Goal: Information Seeking & Learning: Learn about a topic

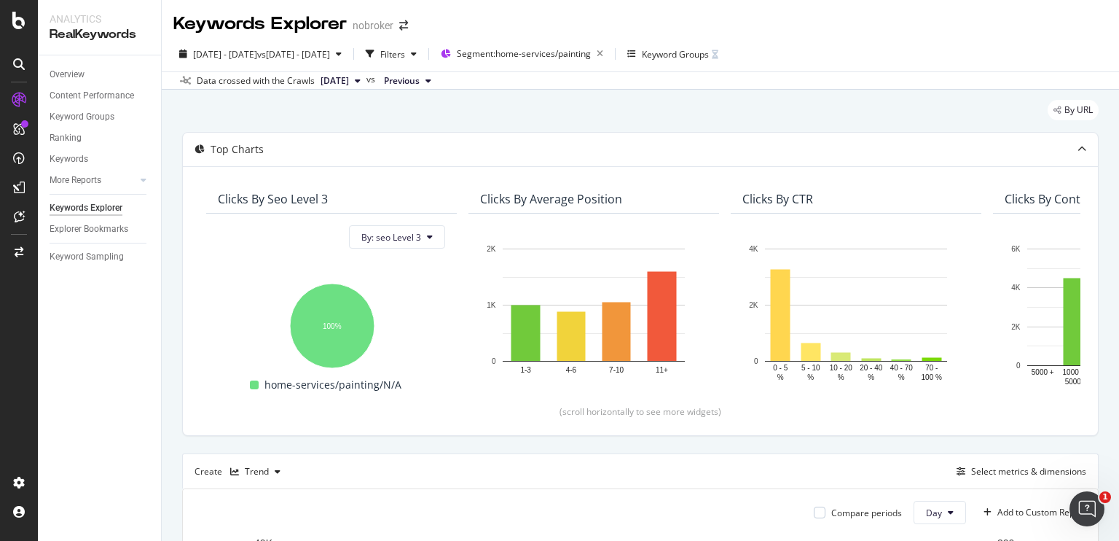
scroll to position [0, 1416]
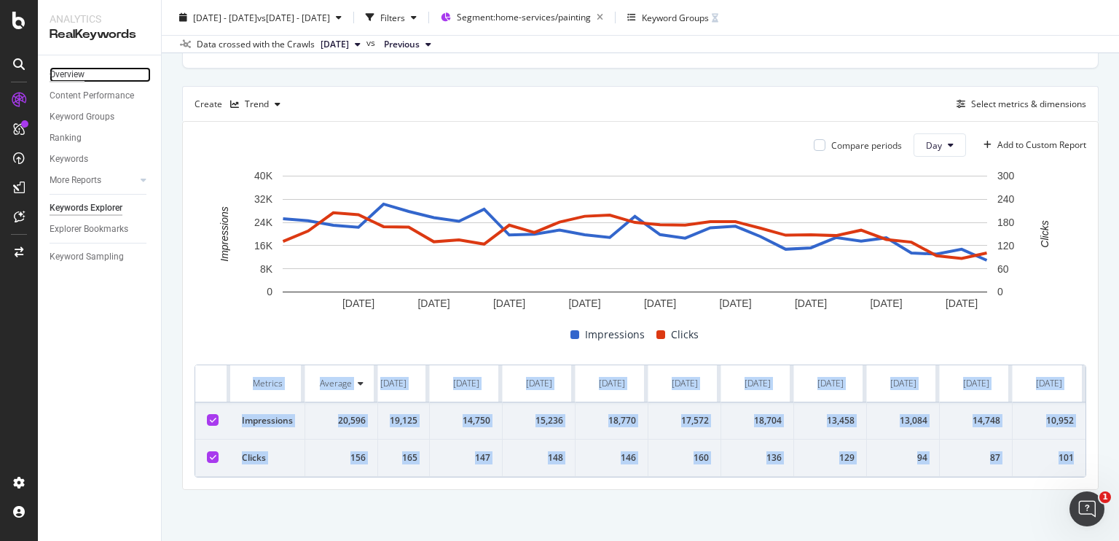
click at [58, 72] on div "Overview" at bounding box center [67, 74] width 35 height 15
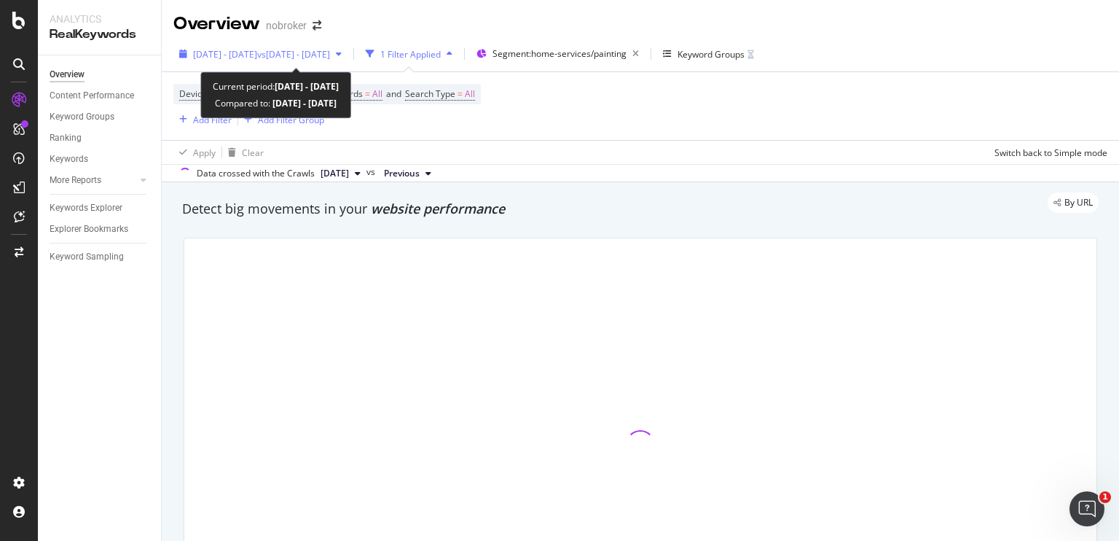
click at [316, 58] on span "vs [DATE] - [DATE]" at bounding box center [293, 54] width 73 height 12
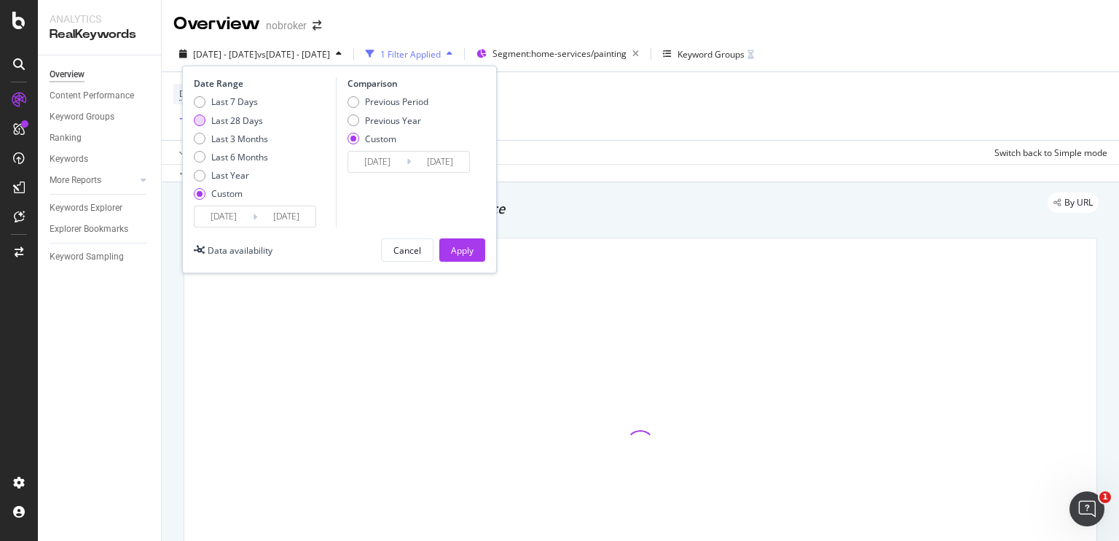
click at [197, 115] on div "Last 28 Days" at bounding box center [200, 120] width 12 height 12
type input "[DATE]"
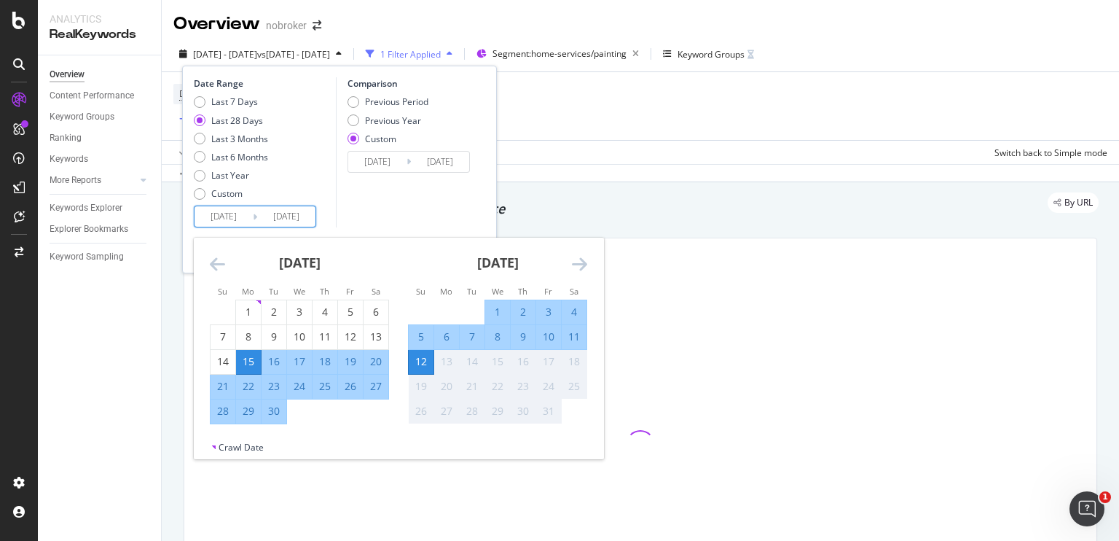
click at [238, 210] on input "[DATE]" at bounding box center [224, 216] width 58 height 20
click at [491, 308] on div "1" at bounding box center [497, 312] width 25 height 15
type input "[DATE]"
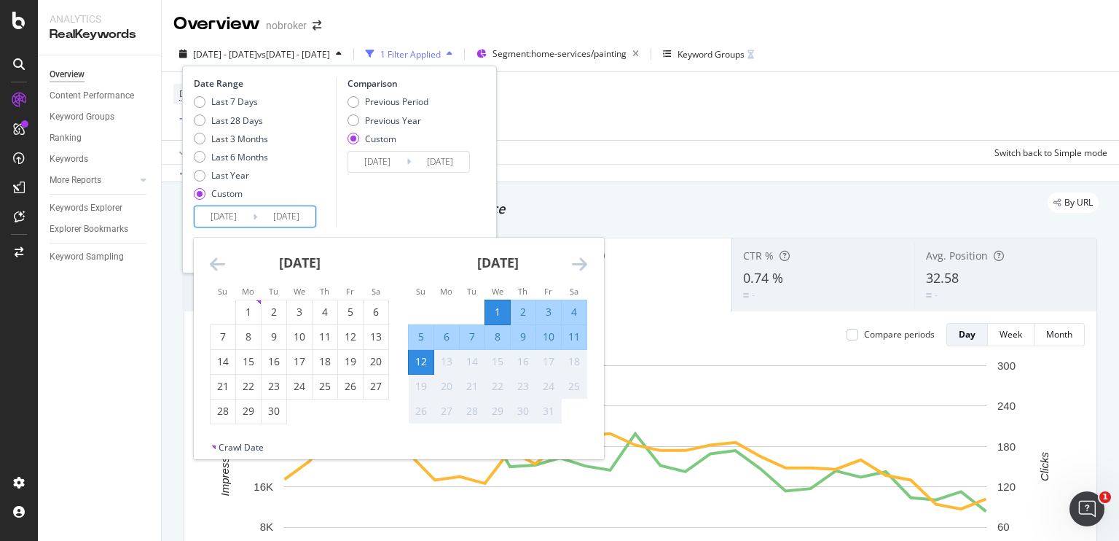
click at [423, 358] on div "12" at bounding box center [421, 361] width 25 height 15
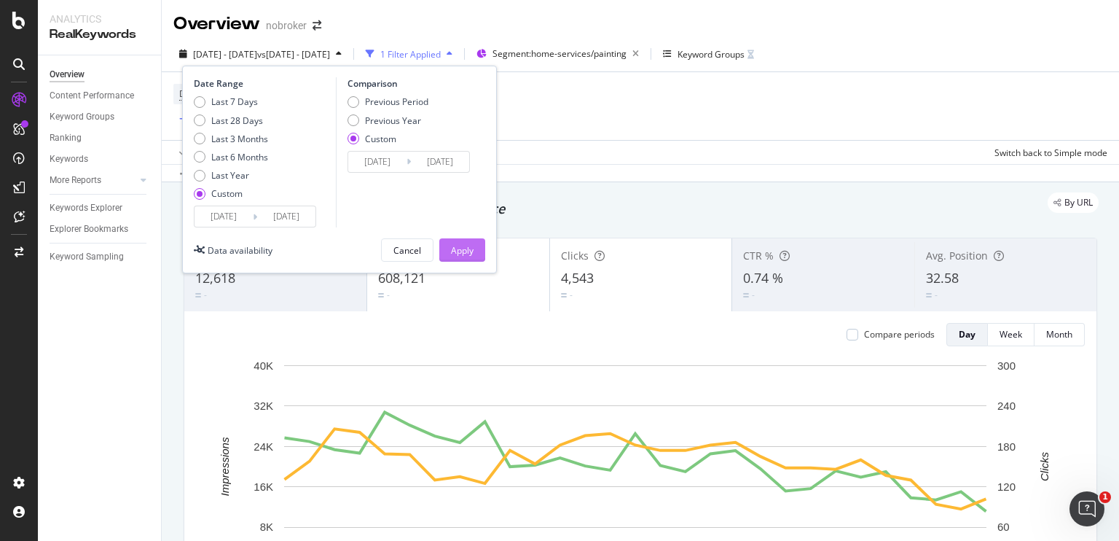
click at [458, 246] on div "Apply" at bounding box center [462, 250] width 23 height 12
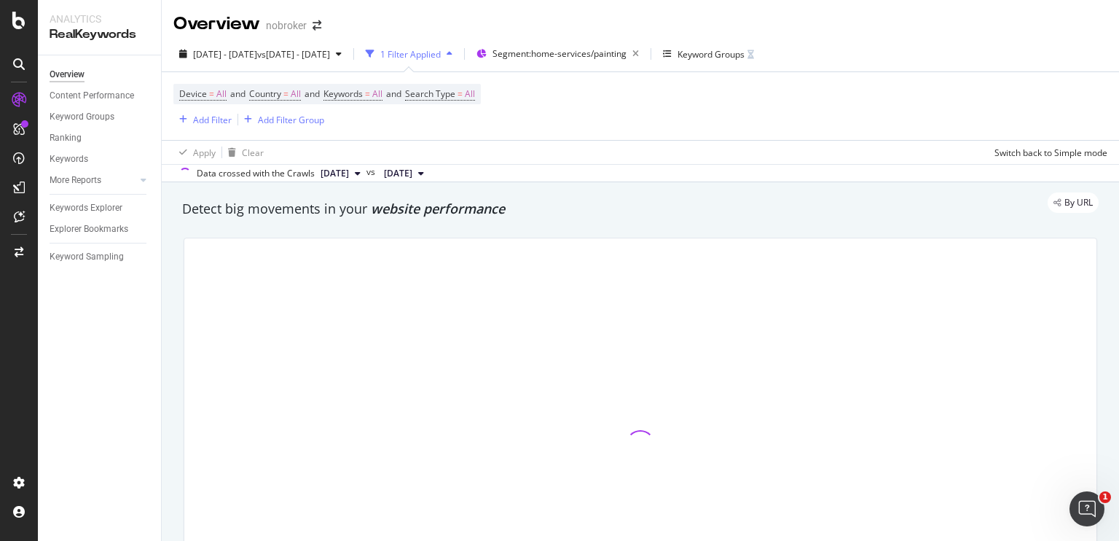
click at [577, 134] on div "Device = All and Country = All and Keywords = All and Search Type = All Add Fil…" at bounding box center [640, 106] width 934 height 68
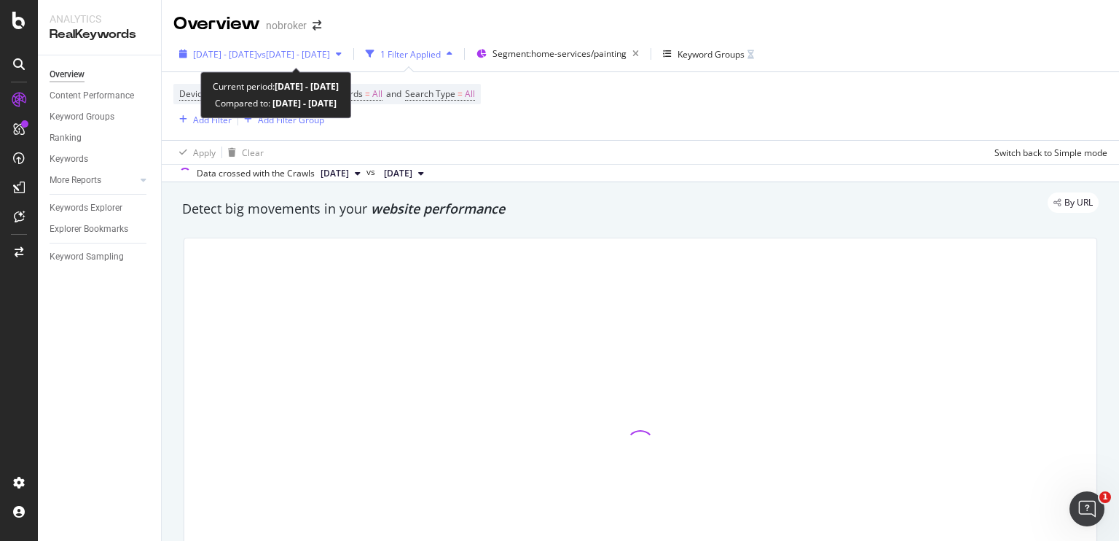
click at [257, 56] on span "[DATE] - [DATE]" at bounding box center [225, 54] width 64 height 12
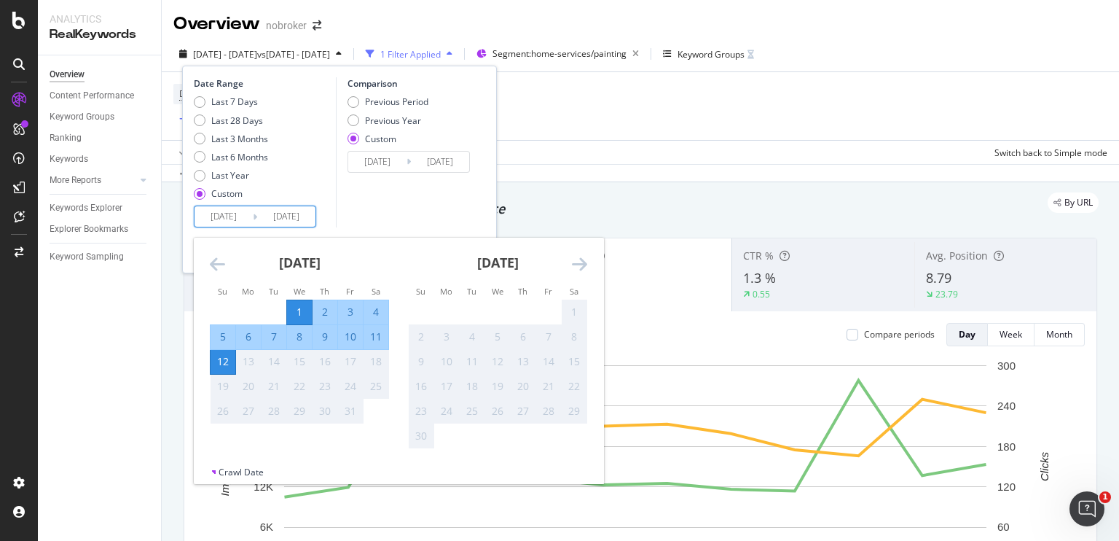
click at [289, 219] on input "[DATE]" at bounding box center [286, 216] width 58 height 20
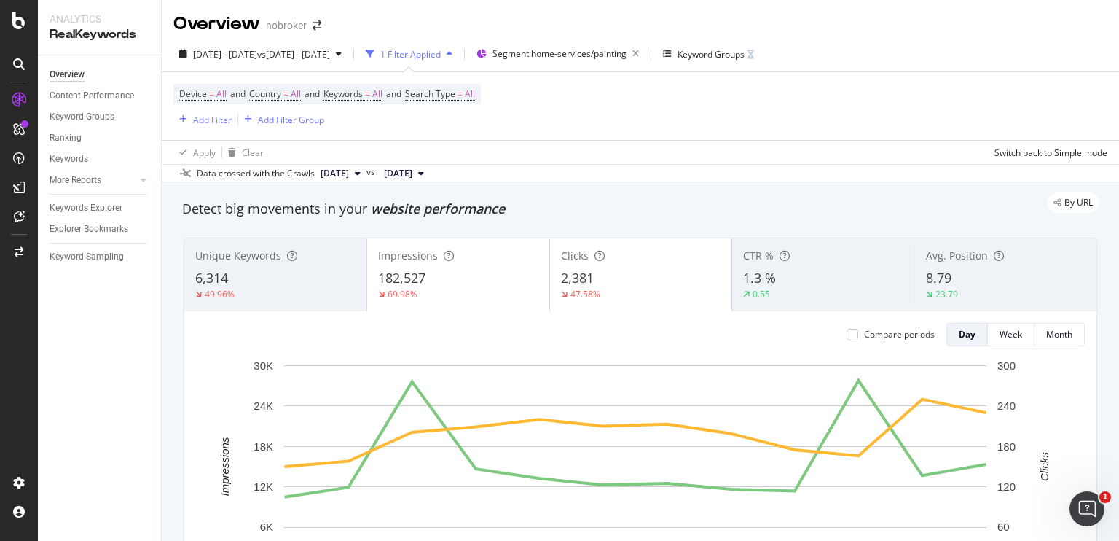
click at [565, 147] on div "Apply Clear Switch back to Simple mode" at bounding box center [640, 152] width 957 height 24
click at [595, 49] on span "Segment: home-services/painting" at bounding box center [560, 53] width 134 height 12
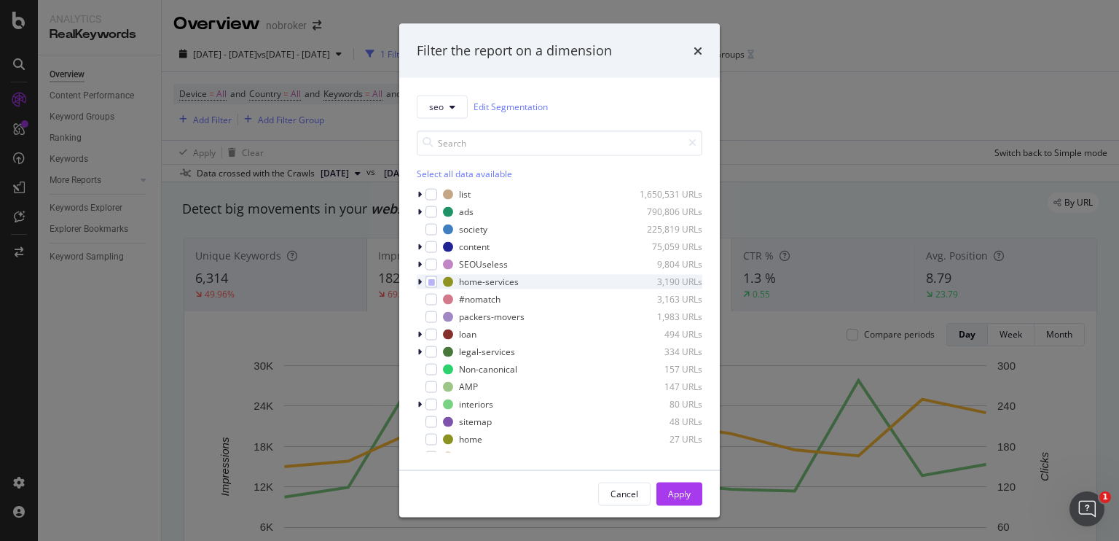
click at [420, 281] on icon "modal" at bounding box center [420, 281] width 4 height 9
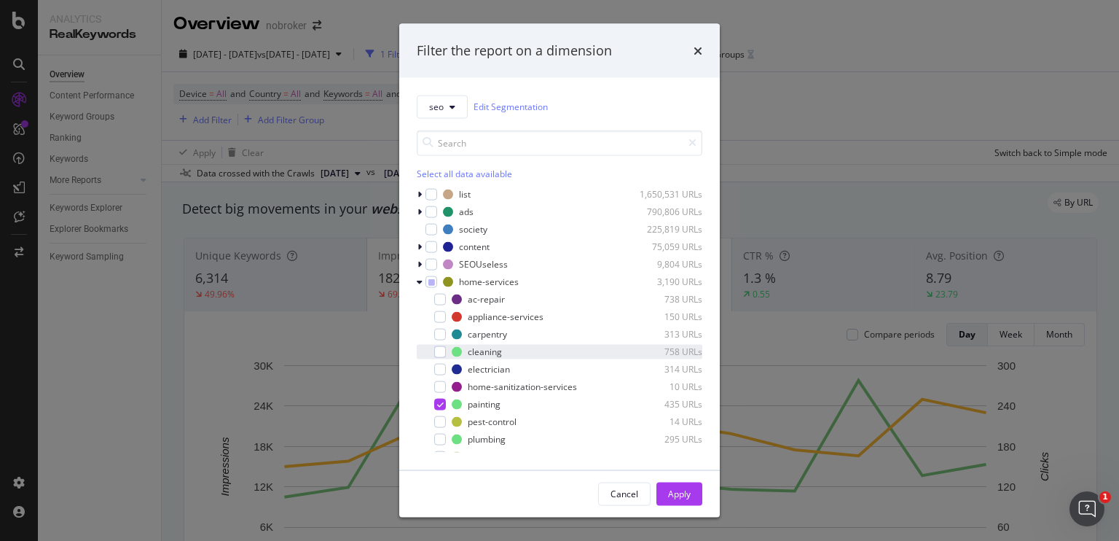
click at [434, 356] on div "modal" at bounding box center [430, 351] width 9 height 15
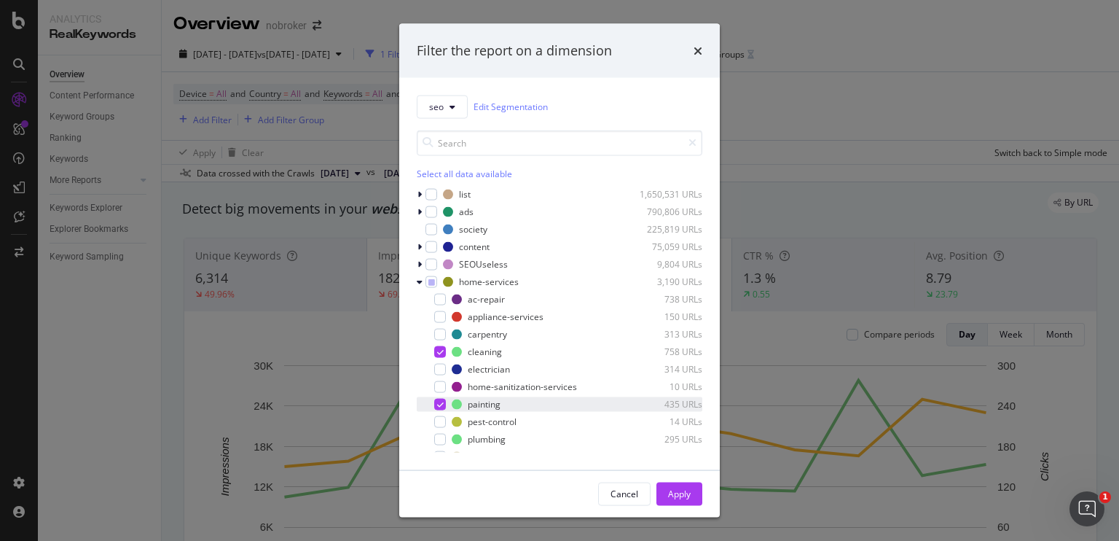
click at [435, 402] on div "modal" at bounding box center [440, 404] width 12 height 12
click at [666, 487] on button "Apply" at bounding box center [680, 493] width 46 height 23
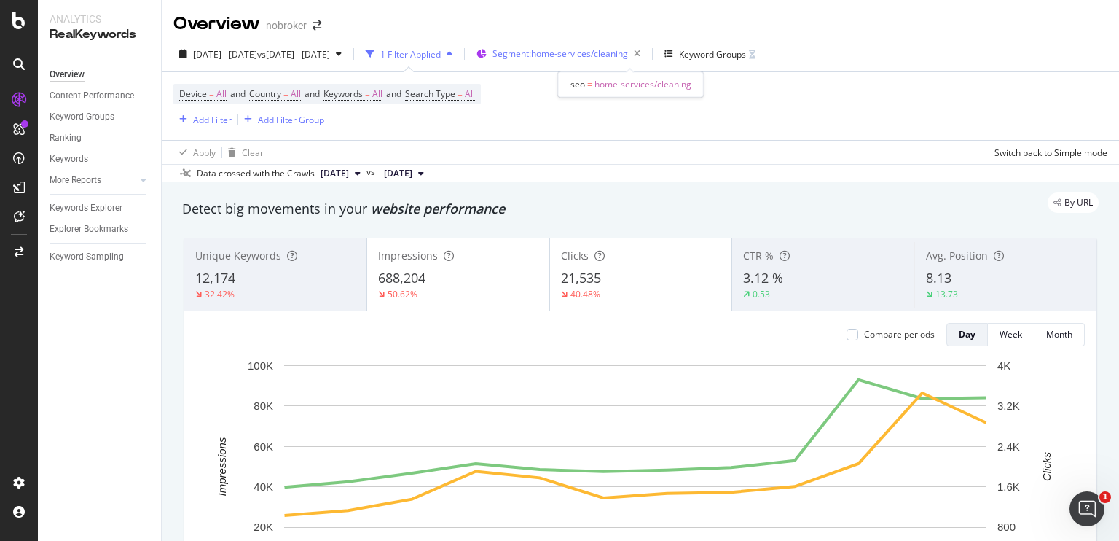
click at [575, 55] on span "Segment: home-services/cleaning" at bounding box center [561, 53] width 136 height 12
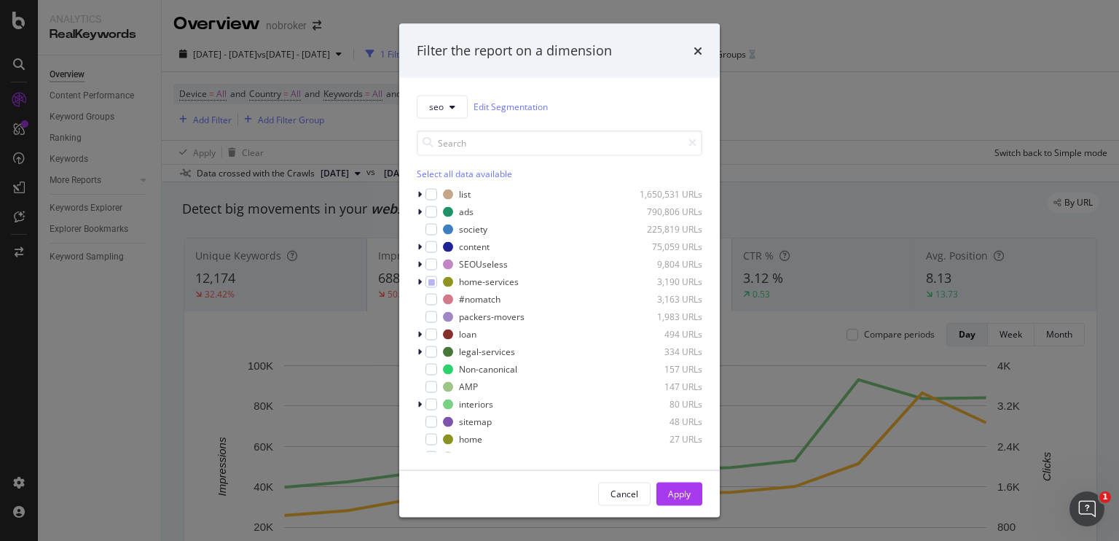
click at [765, 161] on div "Filter the report on a dimension seo Edit Segmentation Select all data availabl…" at bounding box center [559, 270] width 1119 height 541
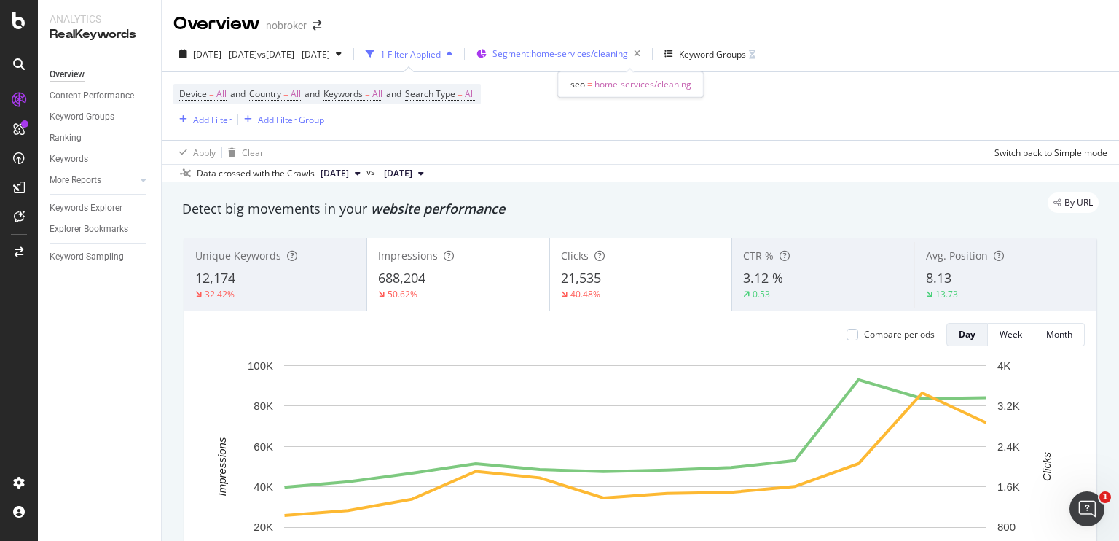
click at [628, 57] on span "Segment: home-services/cleaning" at bounding box center [561, 53] width 136 height 12
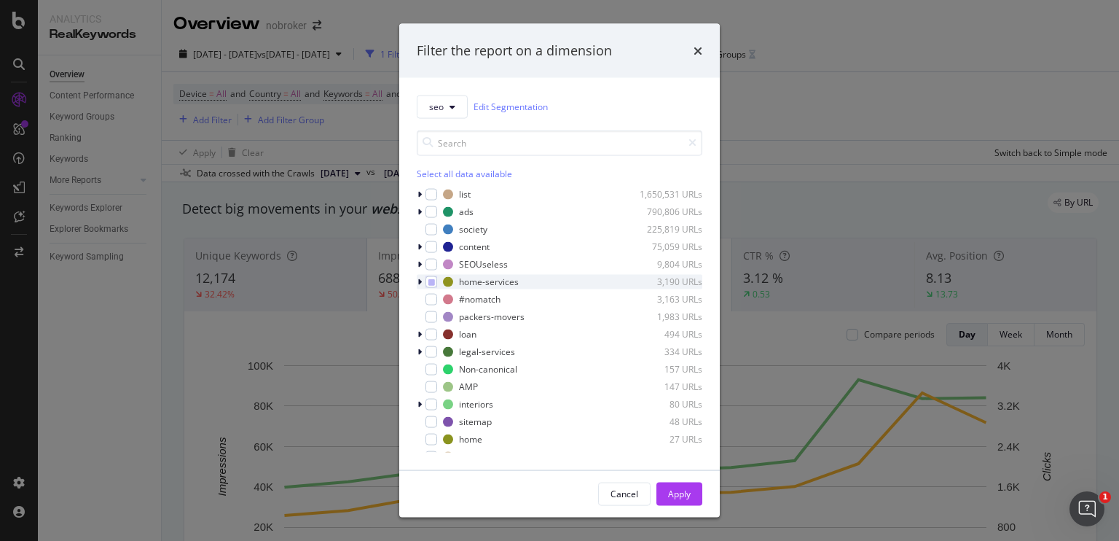
click at [421, 279] on icon "modal" at bounding box center [420, 281] width 4 height 9
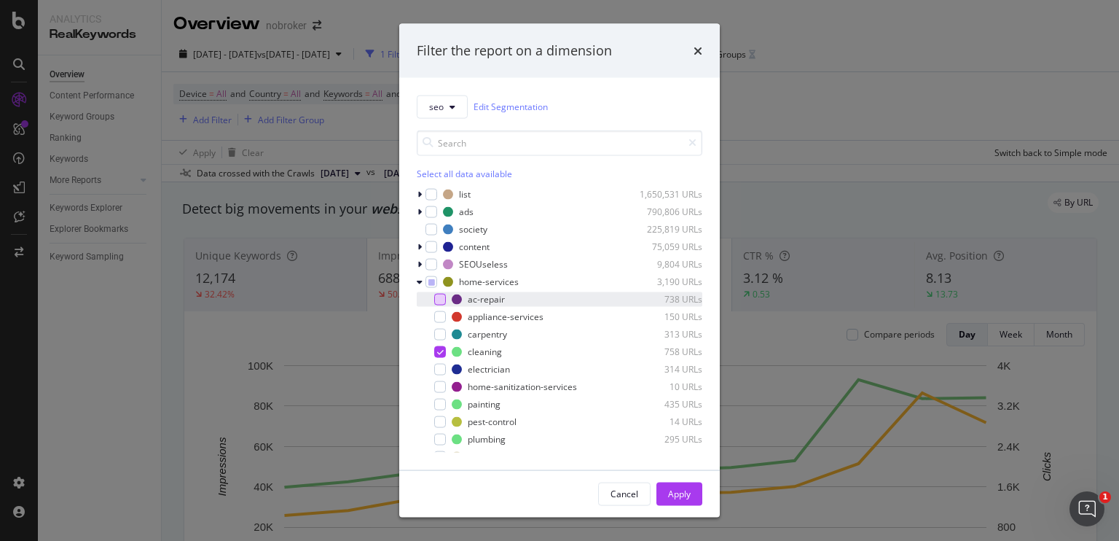
click at [438, 299] on div "modal" at bounding box center [440, 299] width 12 height 12
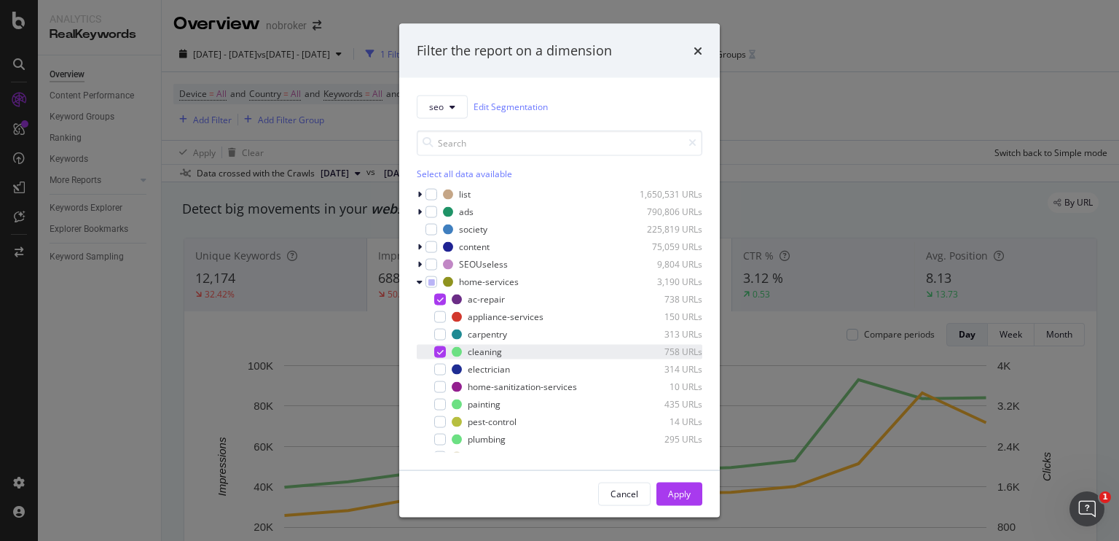
click at [440, 355] on div "modal" at bounding box center [440, 351] width 12 height 12
click at [672, 492] on div "Apply" at bounding box center [679, 493] width 23 height 12
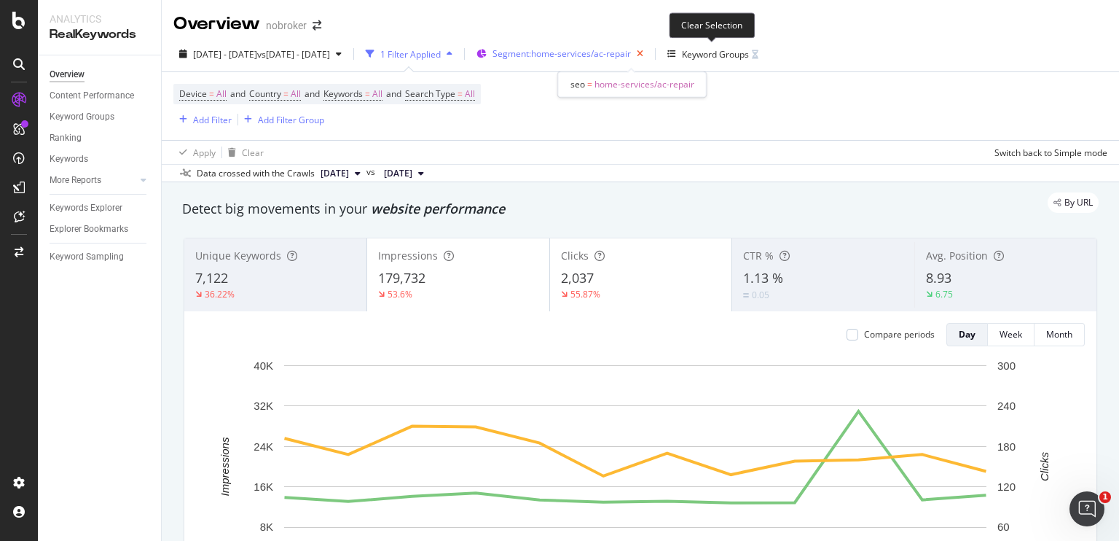
click at [649, 54] on icon "button" at bounding box center [640, 54] width 18 height 20
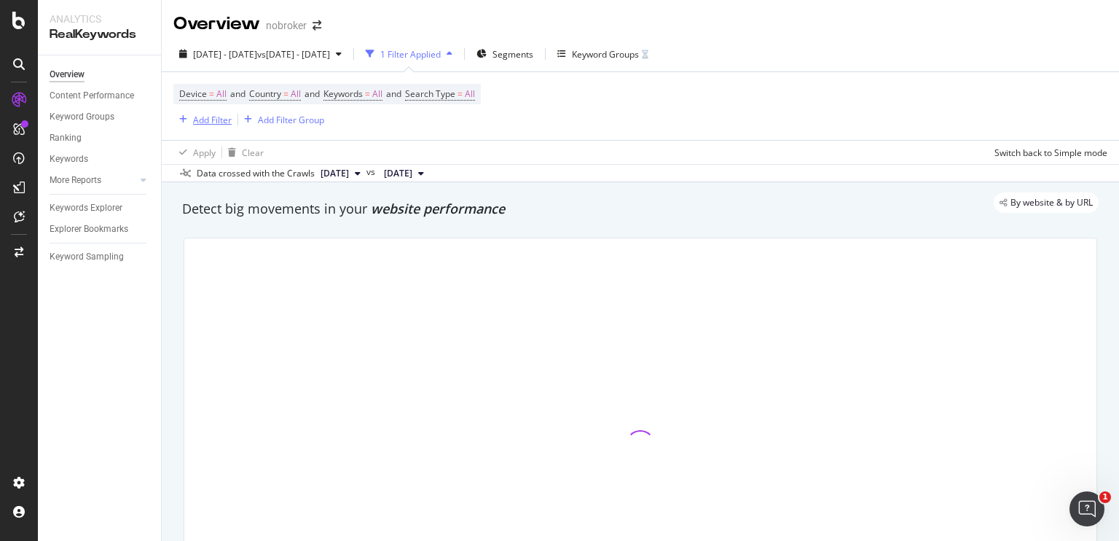
click at [222, 120] on div "Add Filter" at bounding box center [212, 120] width 39 height 12
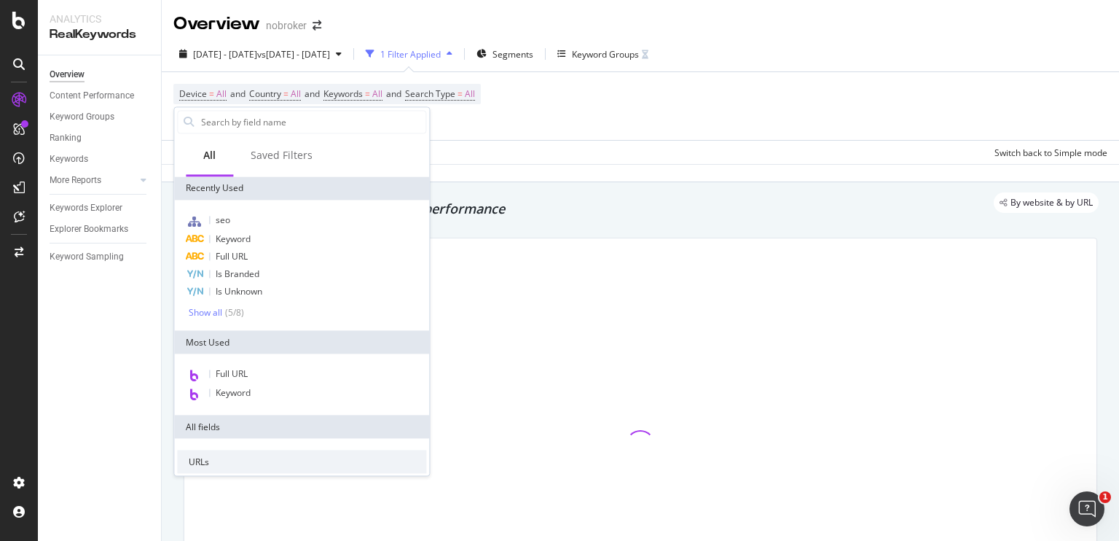
click at [222, 120] on input "text" at bounding box center [313, 122] width 226 height 22
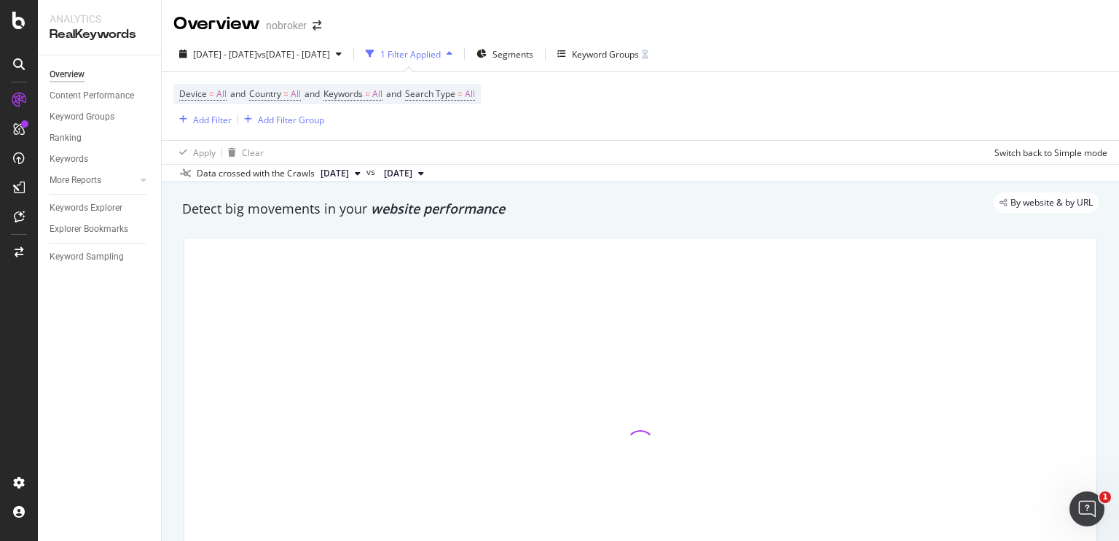
click at [527, 168] on div "Data crossed with the Crawls 2025 Sep. 1st vs 2024 Oct. 7th" at bounding box center [640, 172] width 957 height 17
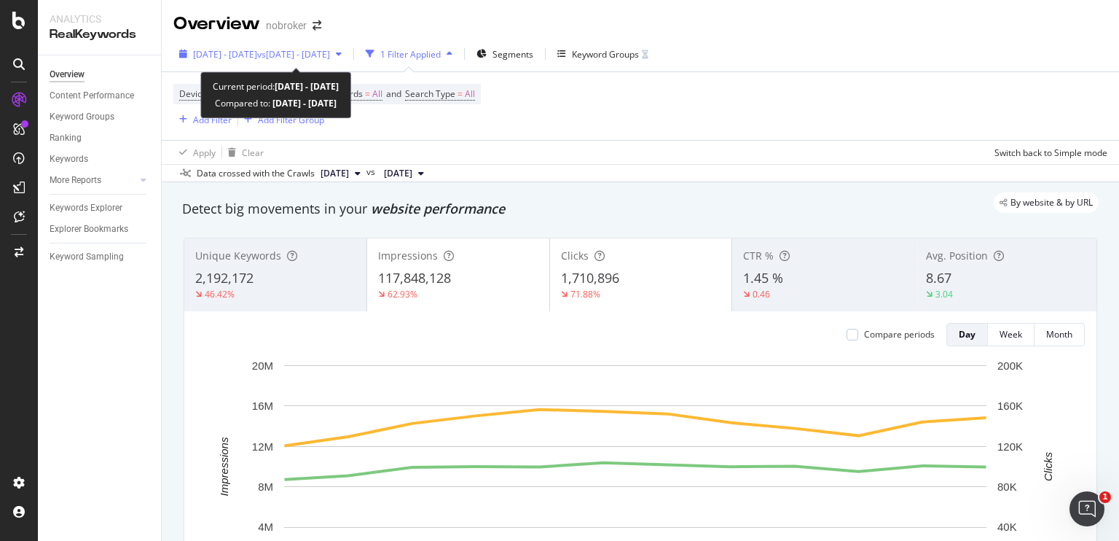
click at [330, 55] on span "vs [DATE] - [DATE]" at bounding box center [293, 54] width 73 height 12
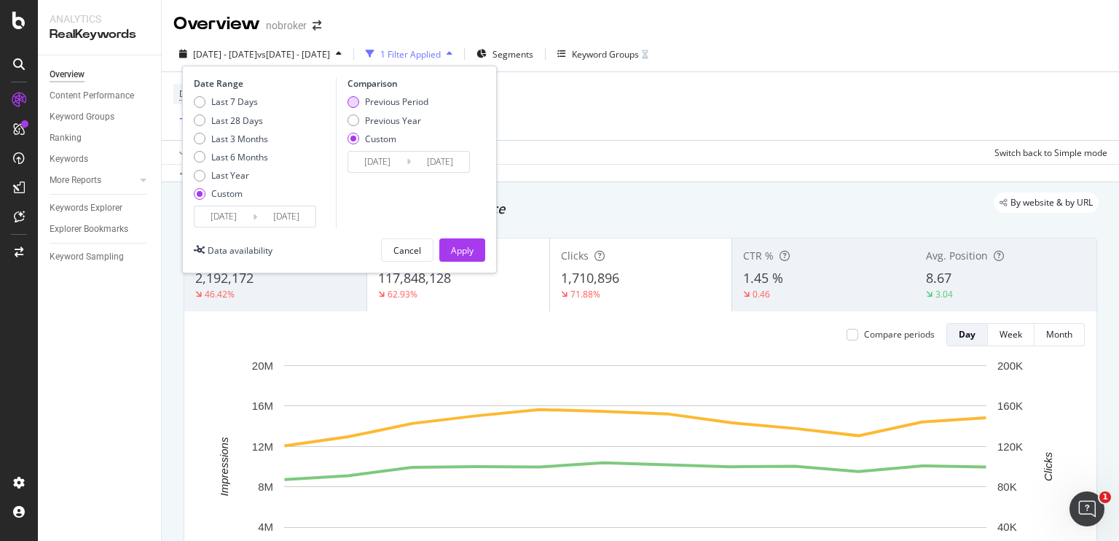
click at [354, 106] on div "Previous Period" at bounding box center [354, 102] width 12 height 12
type input "2025/09/19"
type input "2025/09/30"
click at [465, 245] on div "Apply" at bounding box center [462, 250] width 23 height 12
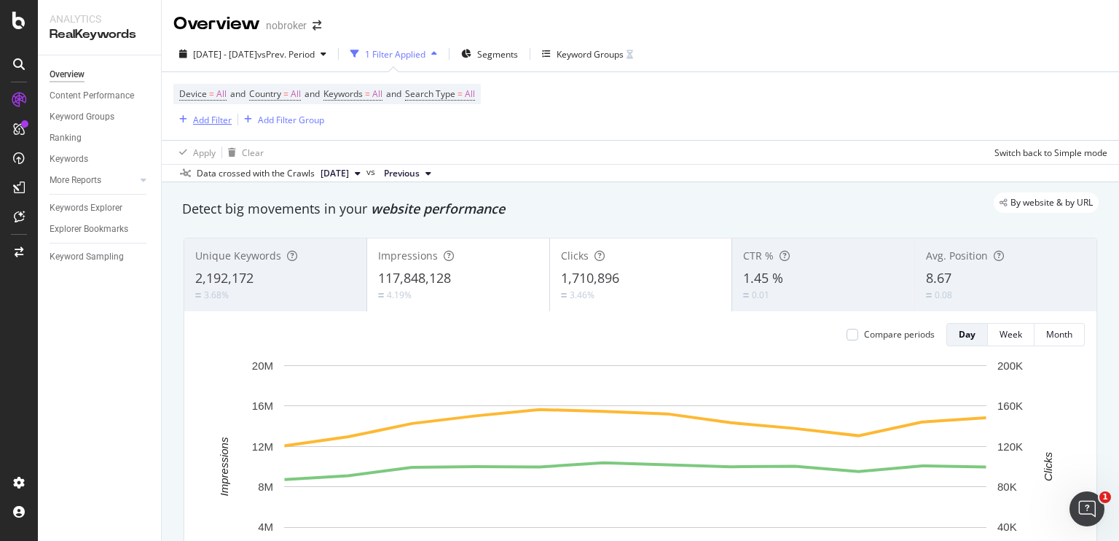
click at [208, 125] on div "Add Filter" at bounding box center [212, 120] width 39 height 12
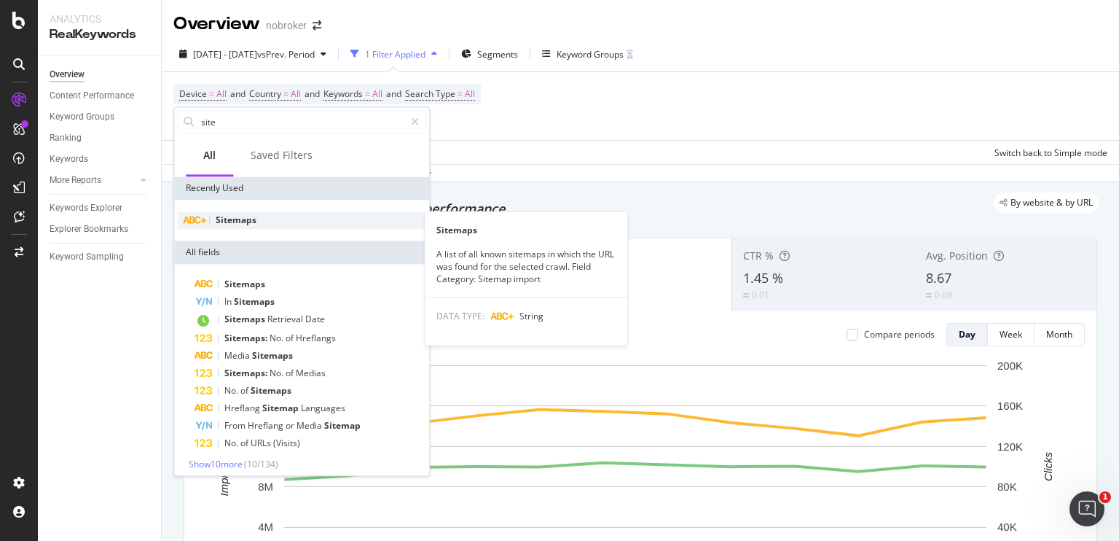
type input "site"
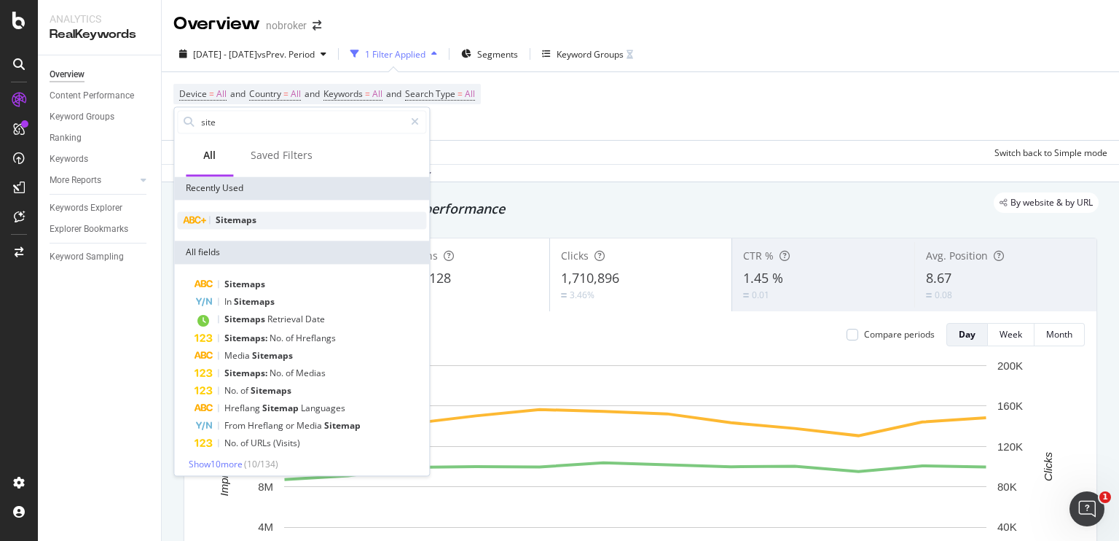
click at [235, 214] on span "Sitemaps" at bounding box center [236, 219] width 41 height 12
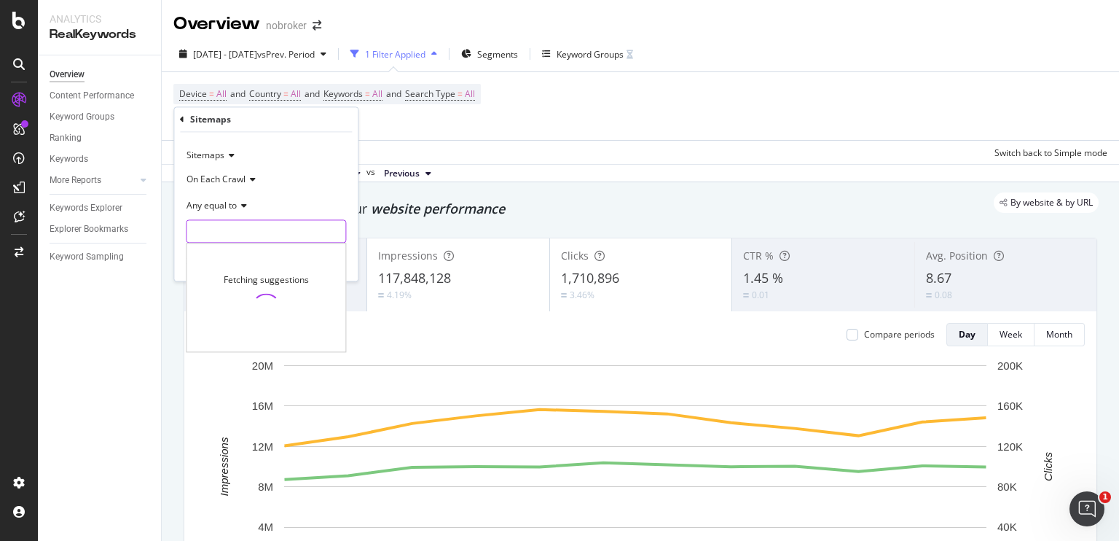
click at [246, 227] on input "text" at bounding box center [266, 231] width 159 height 23
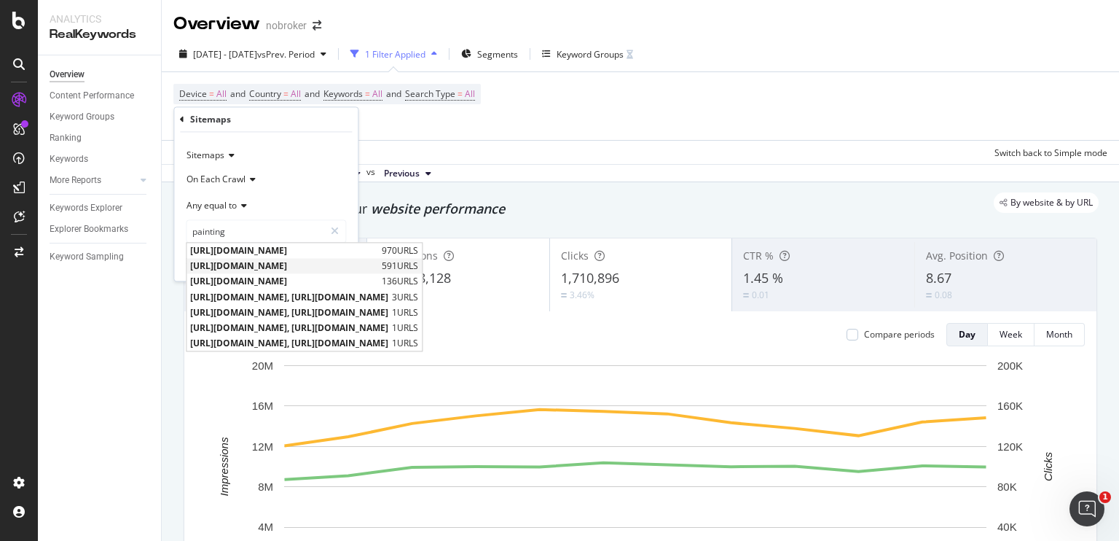
click at [267, 260] on span "https://www.nobroker.in/blog/sitemap_index/?id=painting-tips.xml" at bounding box center [284, 266] width 188 height 12
type input "https://www.nobroker.in/blog/sitemap_index/?id=painting-tips.xml"
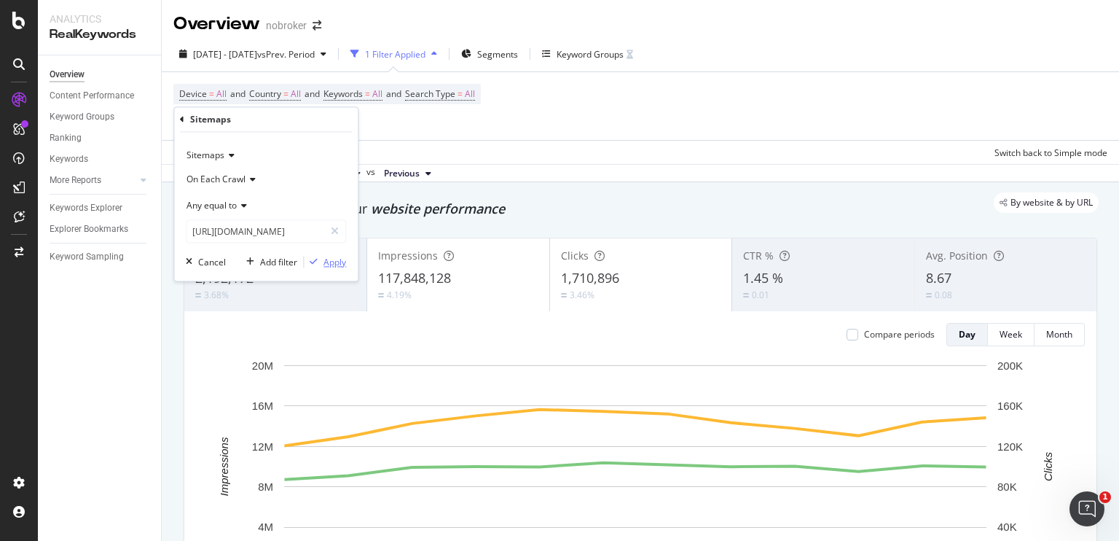
click at [325, 256] on div "Apply" at bounding box center [335, 262] width 23 height 12
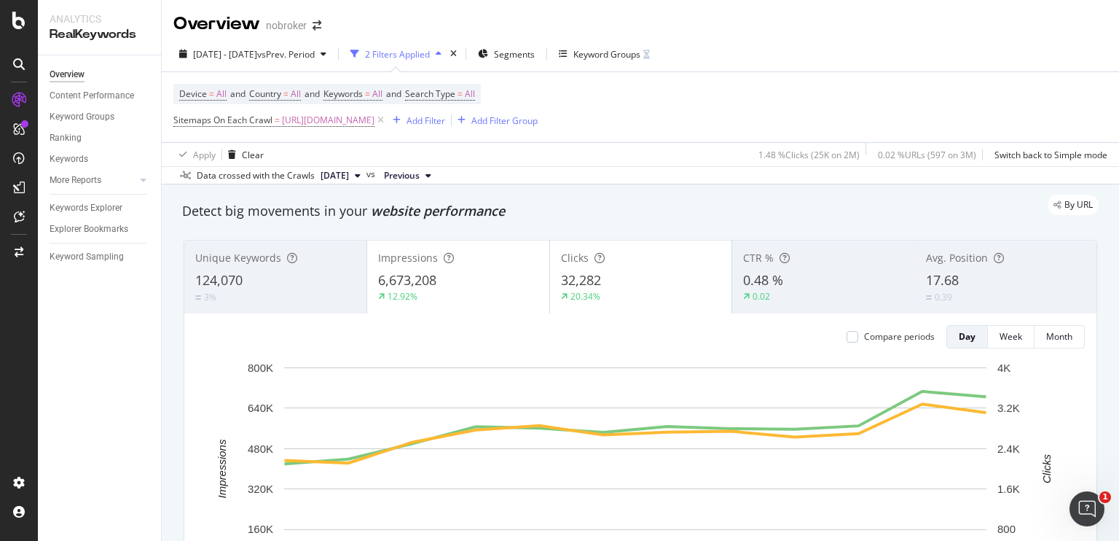
click at [727, 209] on div "By URL" at bounding box center [633, 205] width 931 height 20
click at [475, 94] on span "All" at bounding box center [470, 94] width 10 height 20
click at [443, 133] on div "All" at bounding box center [511, 128] width 160 height 23
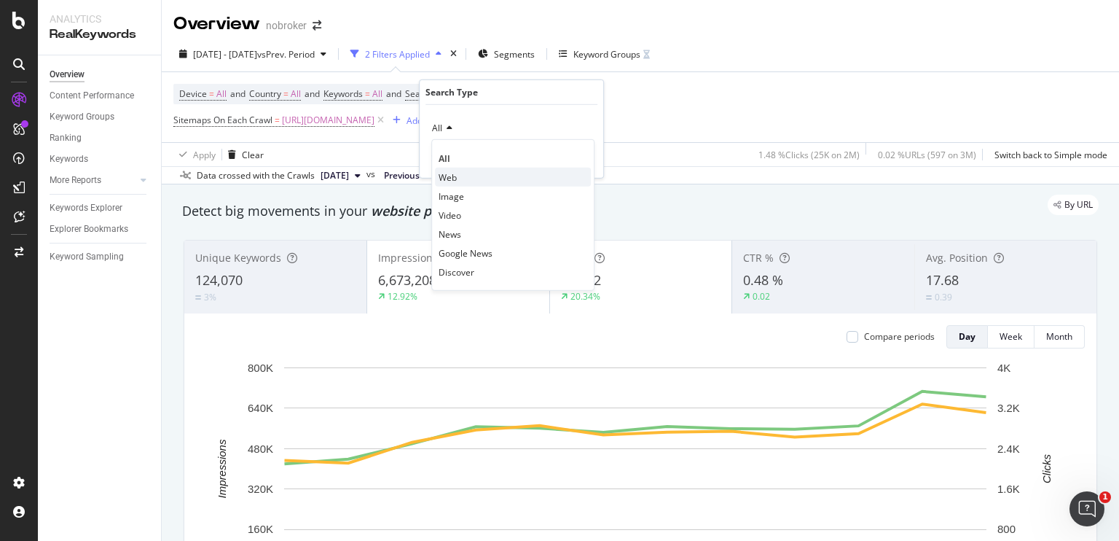
click at [446, 178] on span "Web" at bounding box center [448, 177] width 18 height 12
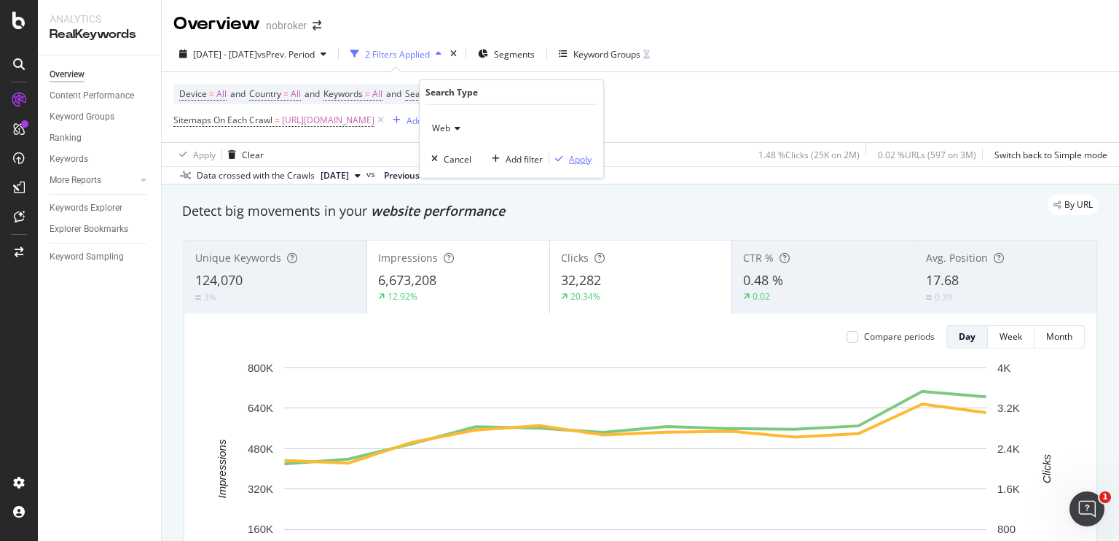
click at [579, 159] on div "Apply" at bounding box center [580, 158] width 23 height 12
